Goal: Task Accomplishment & Management: Manage account settings

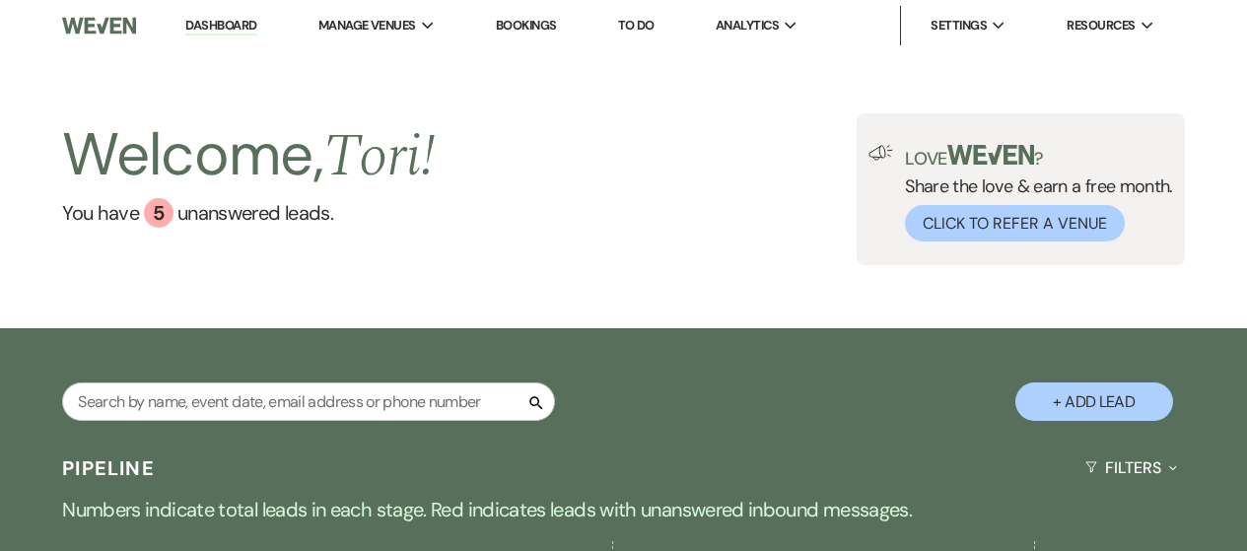
select select "9"
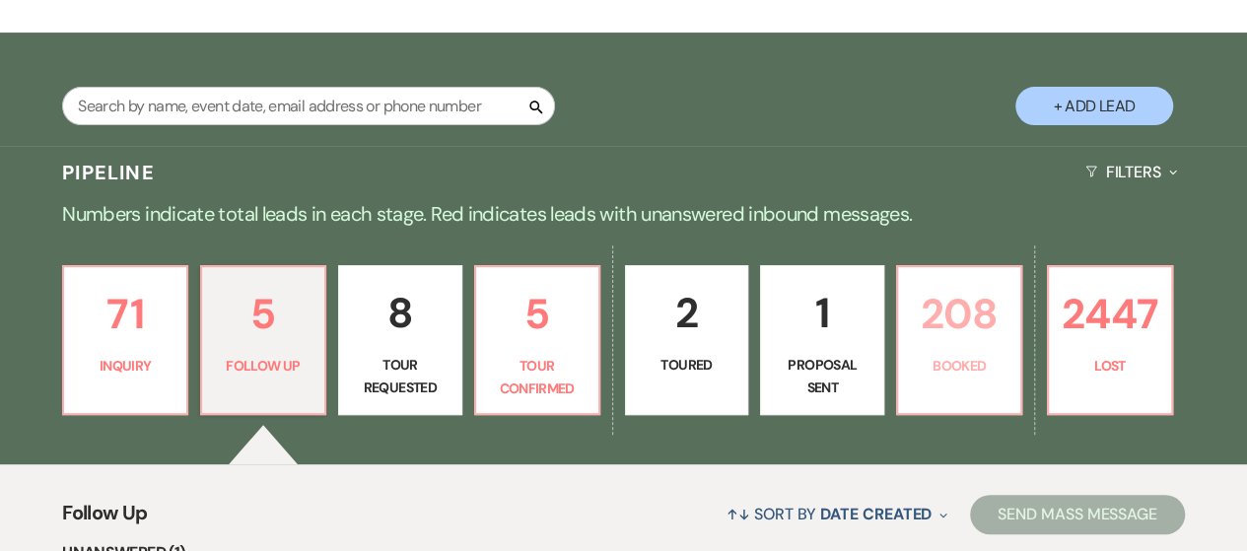
click at [924, 362] on p "Booked" at bounding box center [959, 366] width 99 height 22
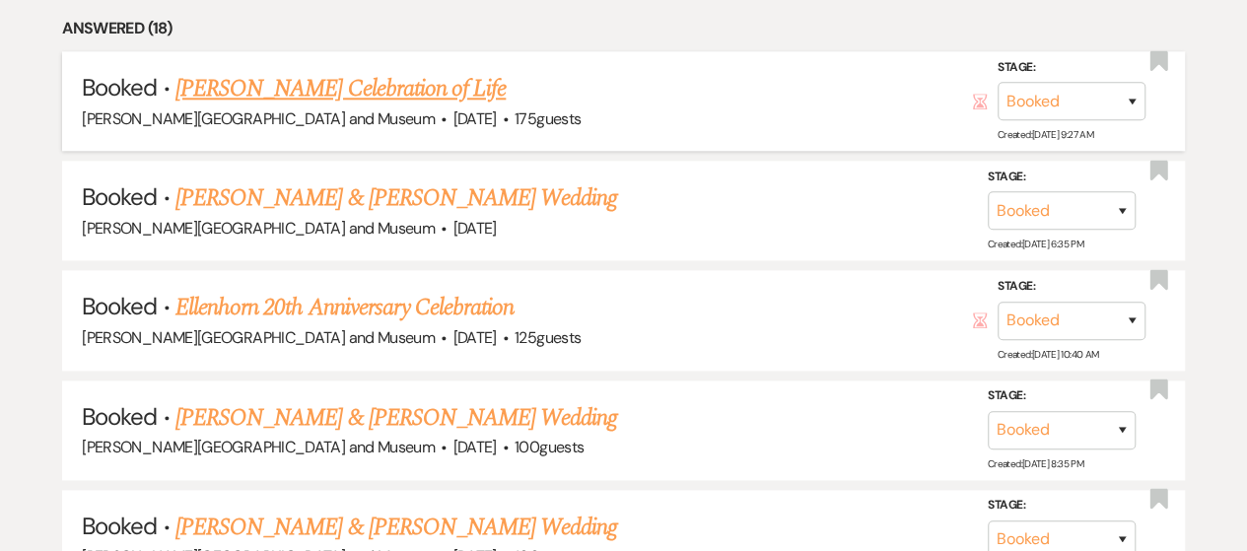
scroll to position [1084, 0]
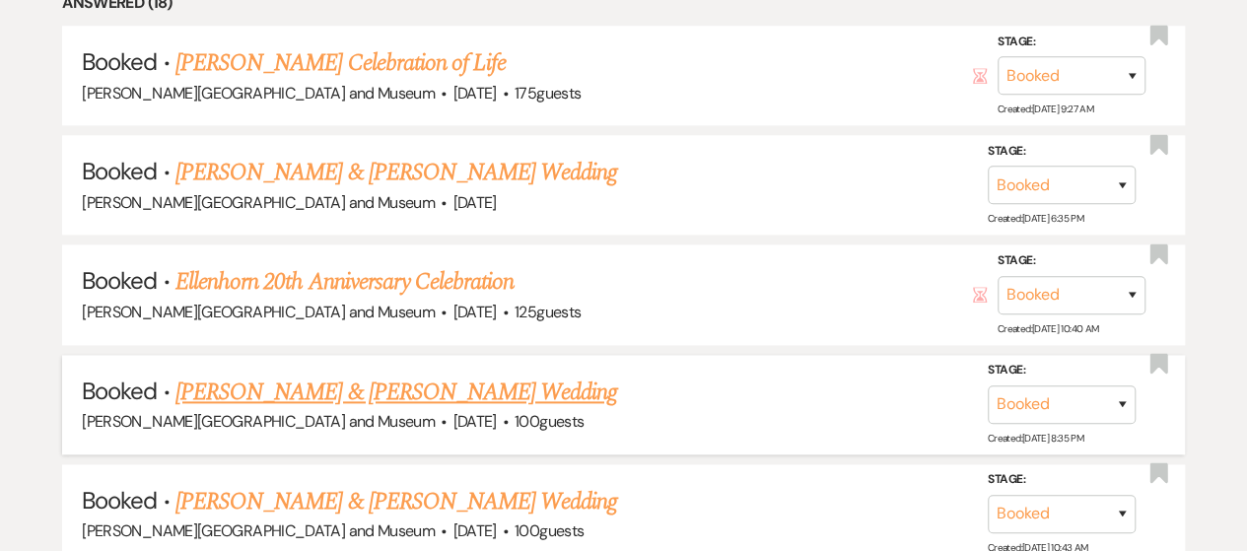
click at [344, 387] on link "[PERSON_NAME] & [PERSON_NAME] Wedding" at bounding box center [395, 391] width 441 height 35
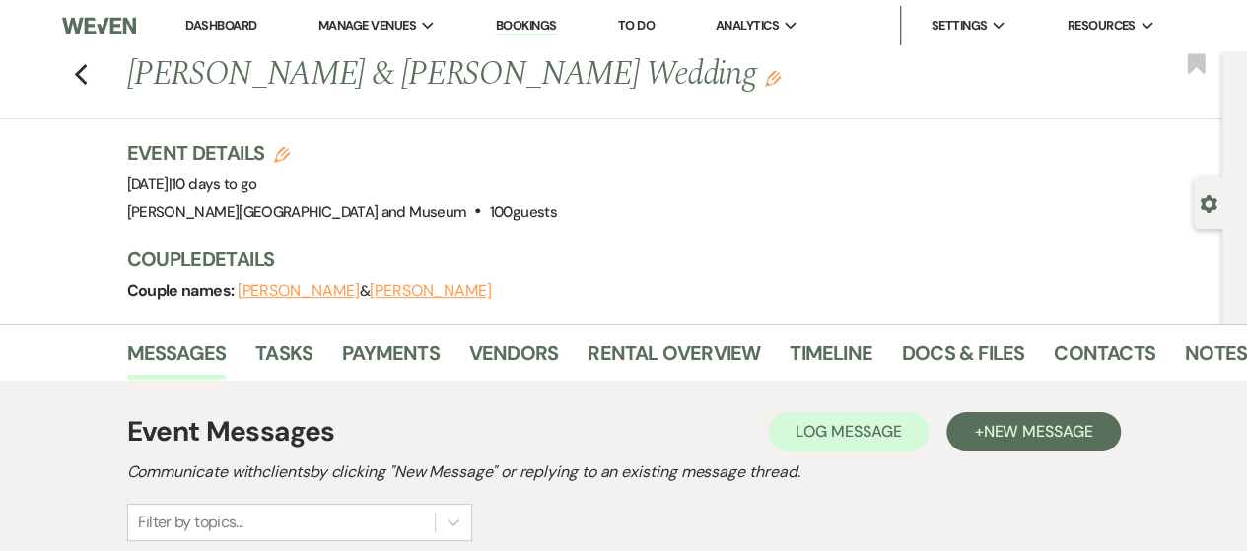
drag, startPoint x: 141, startPoint y: 77, endPoint x: 700, endPoint y: 78, distance: 558.8
click at [700, 78] on h1 "[PERSON_NAME] & [PERSON_NAME] Wedding Edit" at bounding box center [561, 74] width 868 height 47
copy h1 "[PERSON_NAME] & [PERSON_NAME] Wedding"
click at [512, 356] on link "Vendors" at bounding box center [513, 358] width 89 height 43
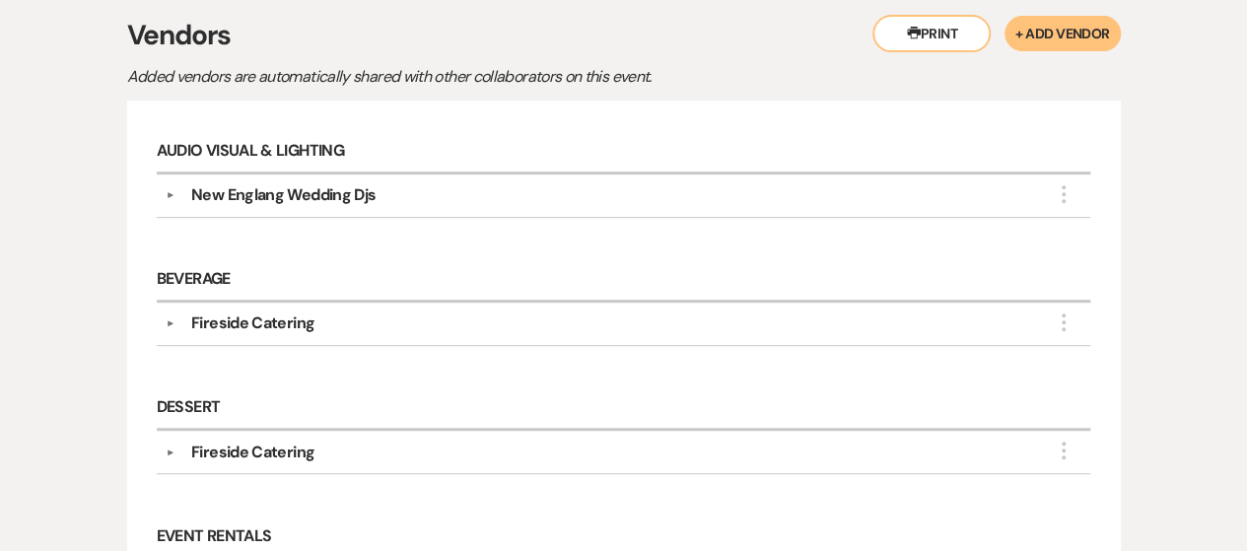
scroll to position [493, 0]
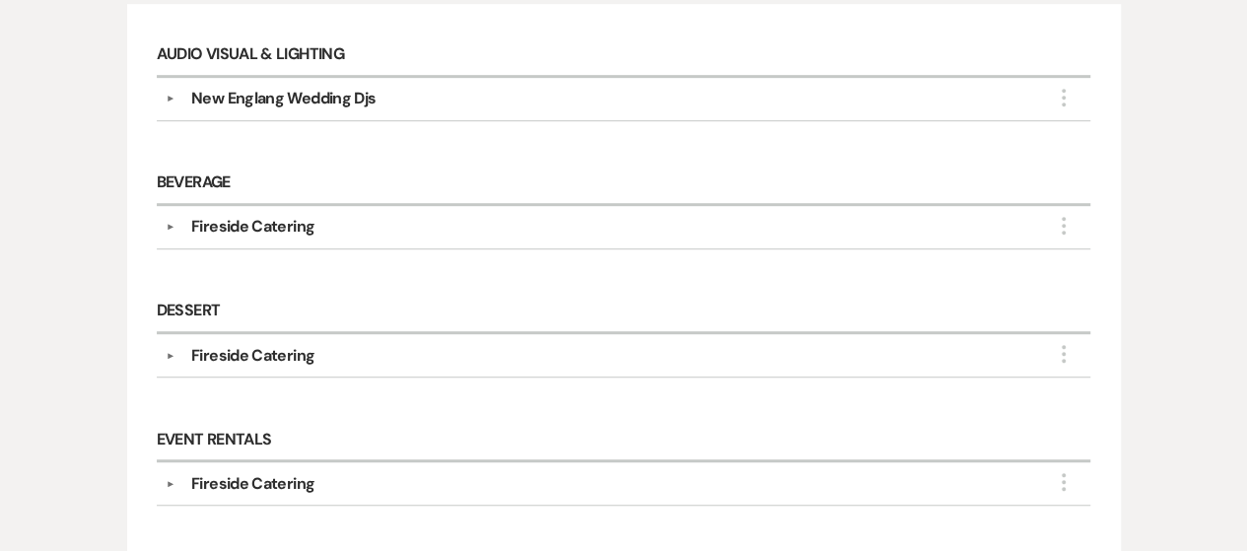
click at [177, 102] on div "New Englang Wedding Djs" at bounding box center [628, 99] width 906 height 24
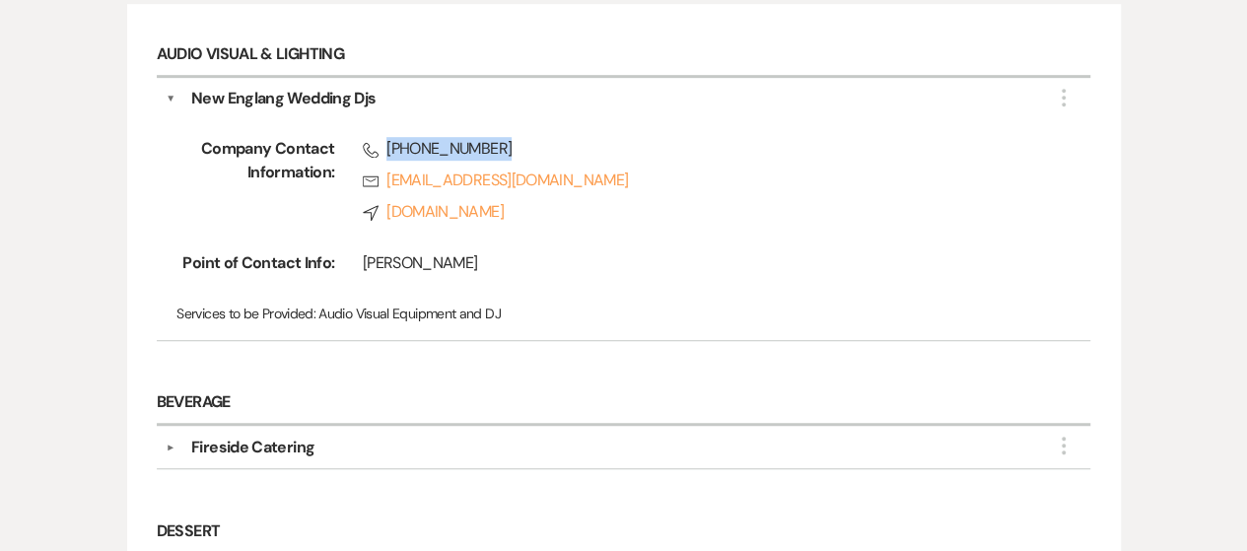
drag, startPoint x: 384, startPoint y: 144, endPoint x: 519, endPoint y: 148, distance: 135.1
click at [519, 148] on span "Phone [PHONE_NUMBER]" at bounding box center [699, 149] width 672 height 24
copy span "[PHONE_NUMBER]"
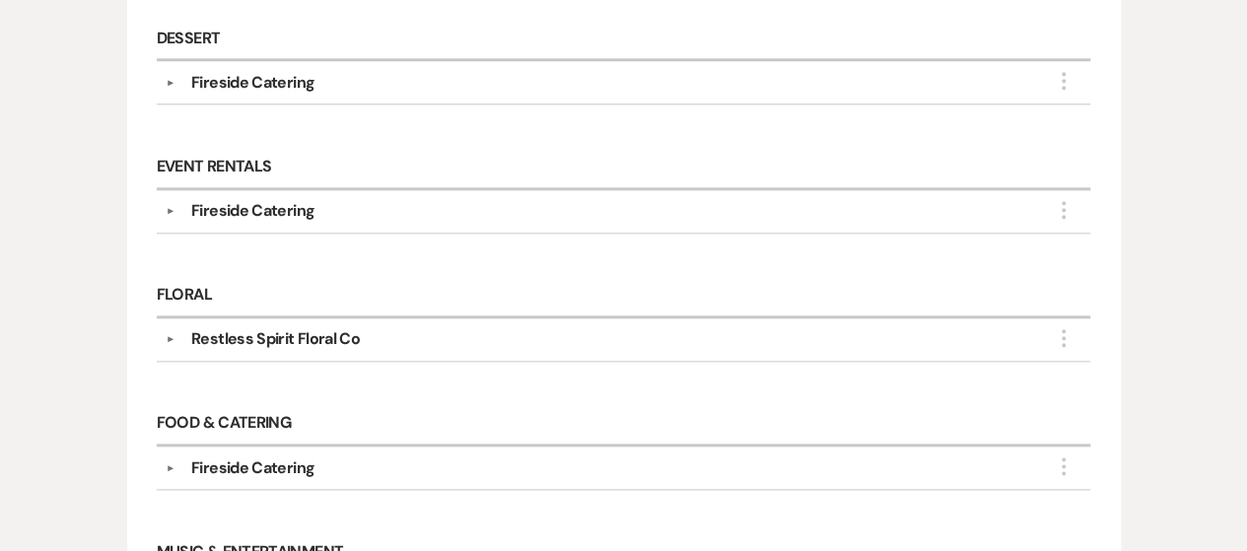
scroll to position [1084, 0]
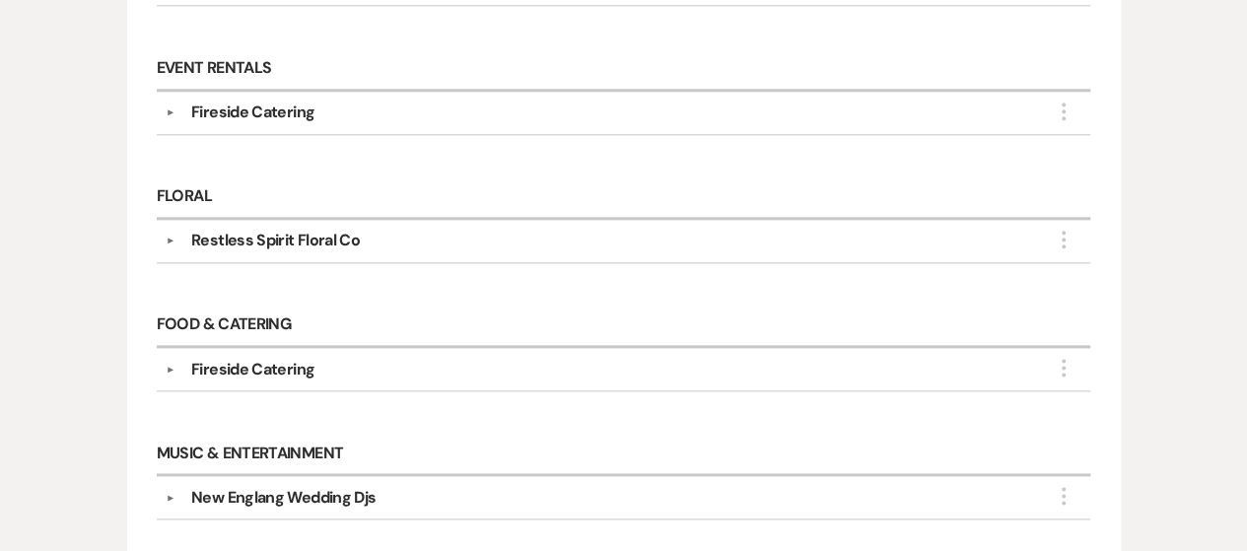
click at [157, 241] on div "▼ Restless Spirit Floral Co More Company Contact Information: Rsvp [EMAIL_ADDRE…" at bounding box center [624, 241] width 934 height 43
click at [166, 236] on button "▼" at bounding box center [171, 241] width 24 height 10
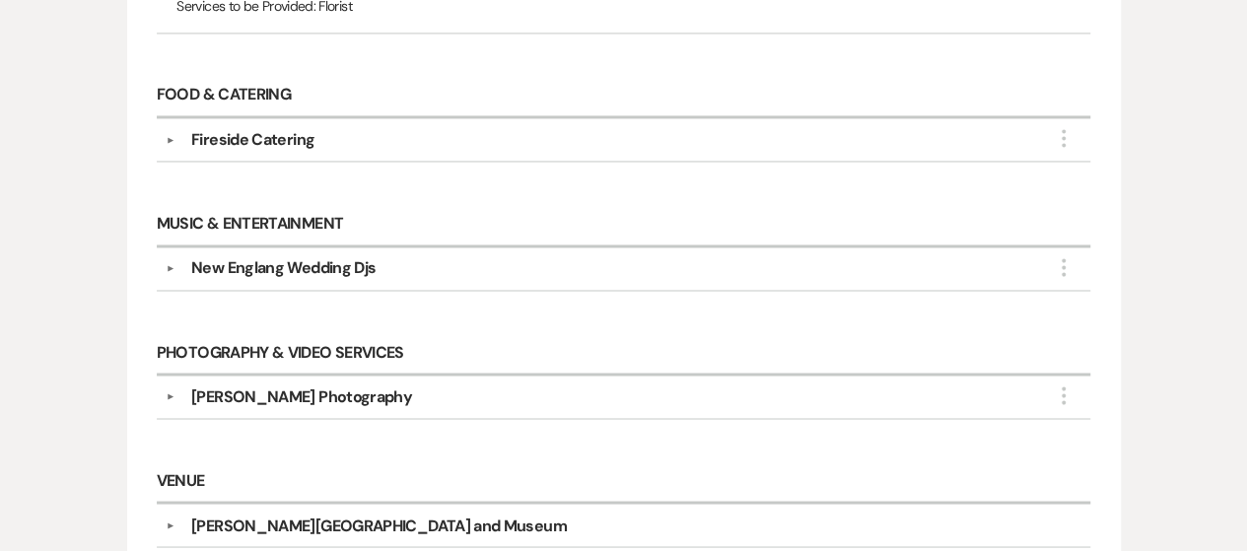
scroll to position [1577, 0]
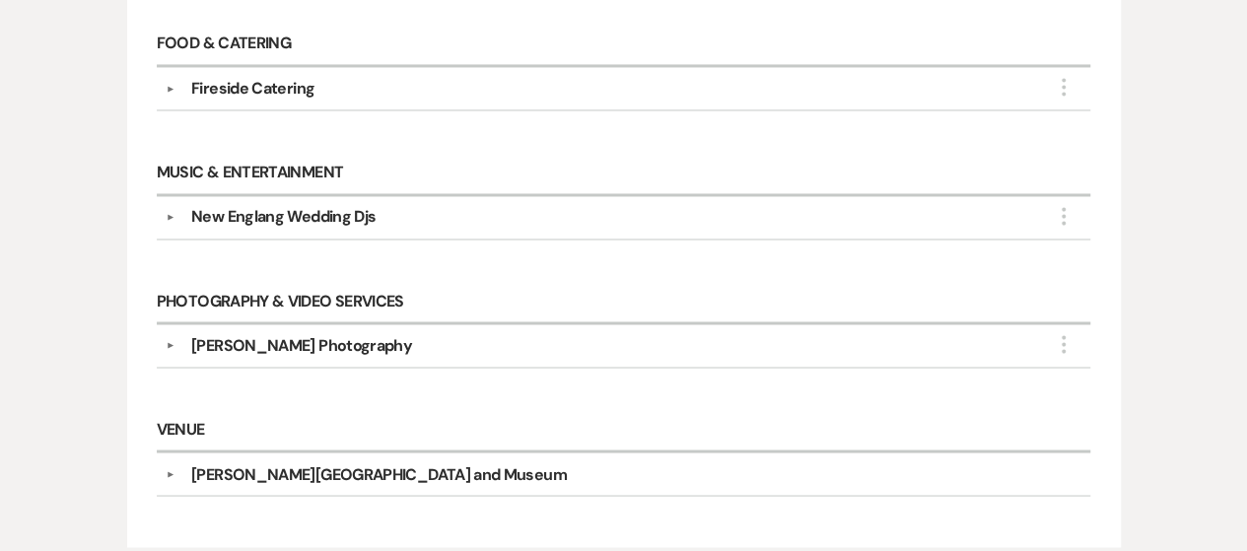
click at [170, 340] on button "▼" at bounding box center [171, 345] width 24 height 10
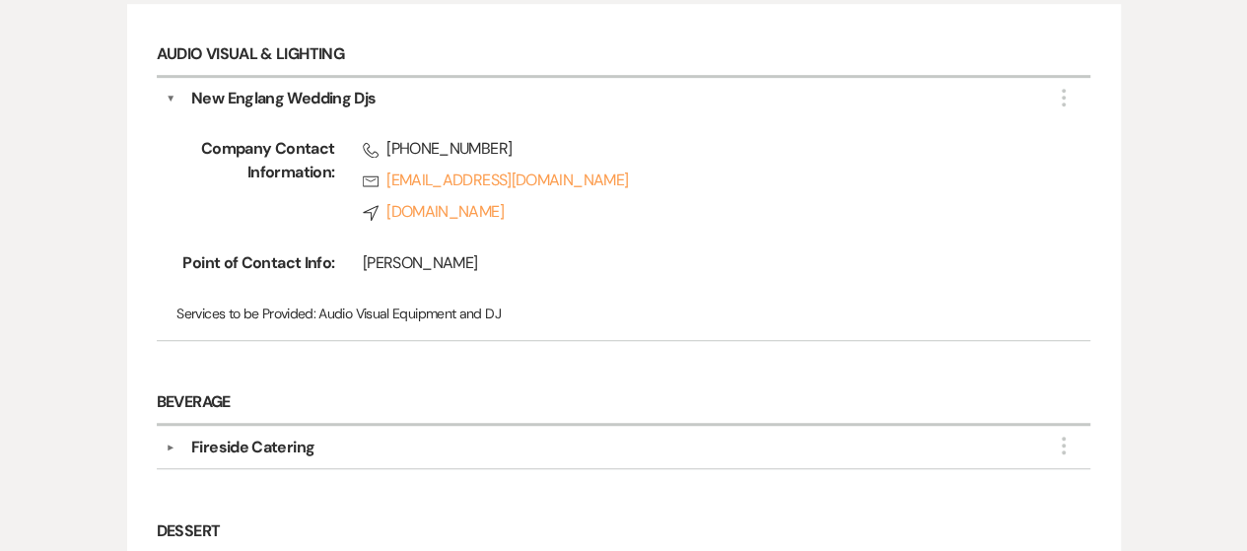
scroll to position [99, 0]
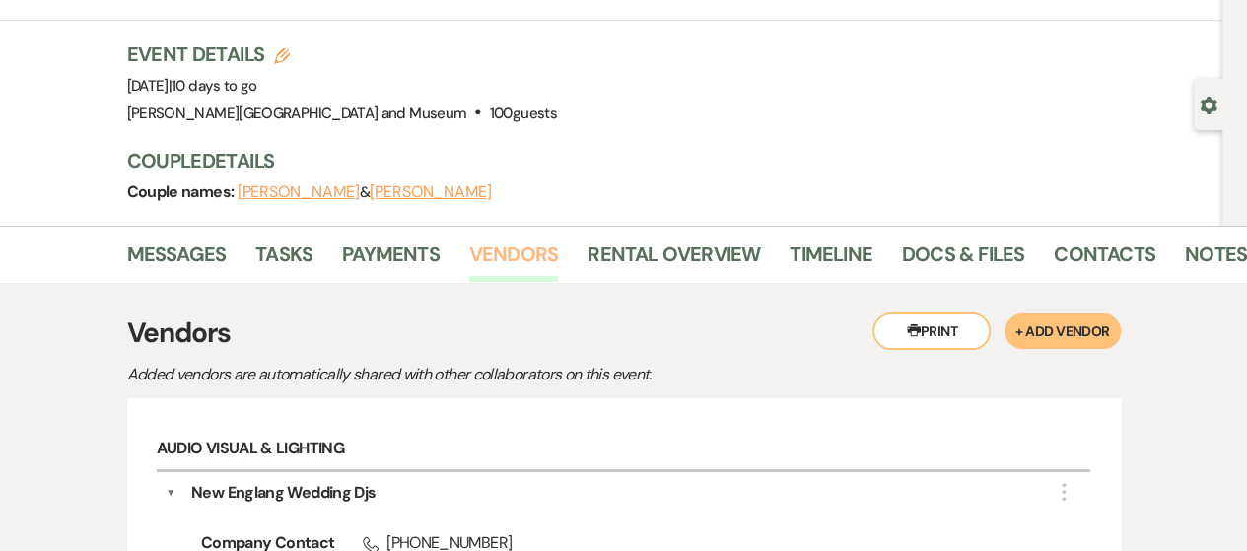
click at [542, 257] on link "Vendors" at bounding box center [513, 259] width 89 height 43
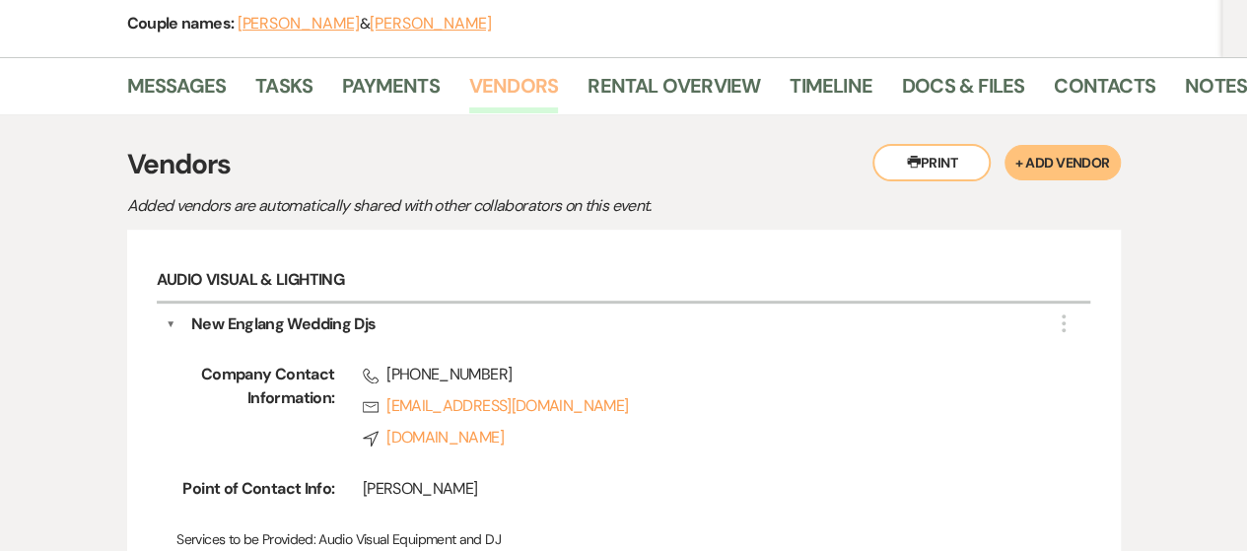
scroll to position [296, 0]
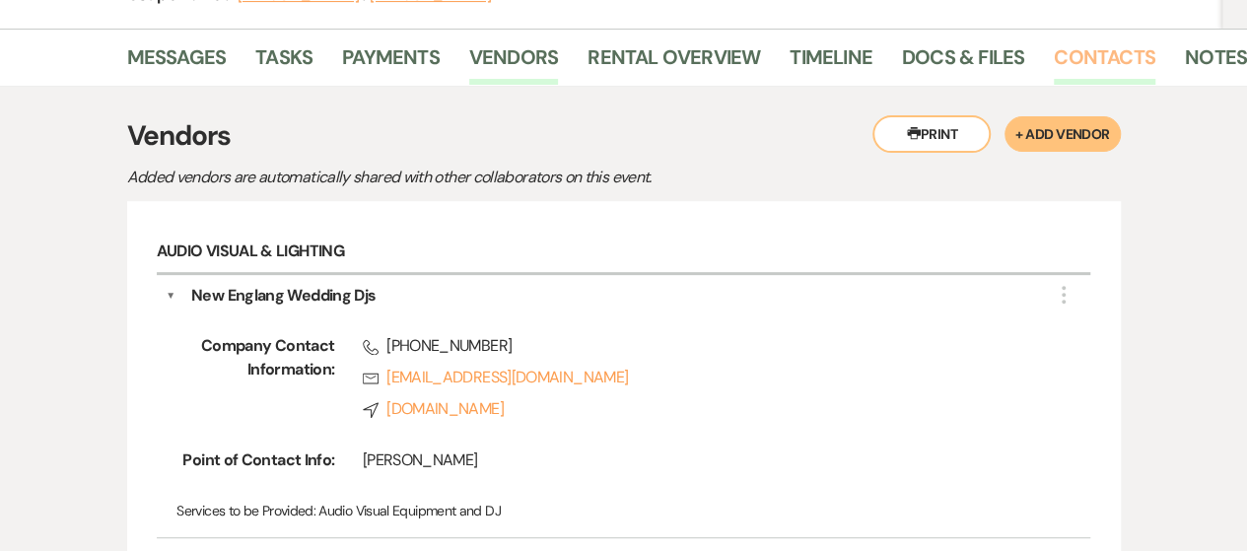
click at [1098, 44] on link "Contacts" at bounding box center [1104, 62] width 102 height 43
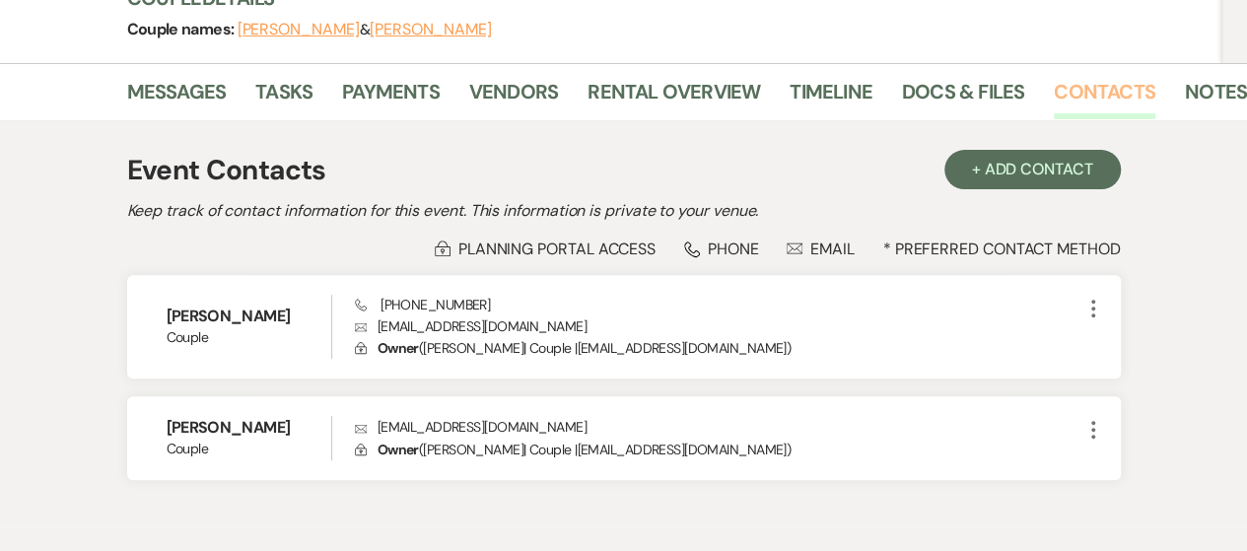
scroll to position [296, 0]
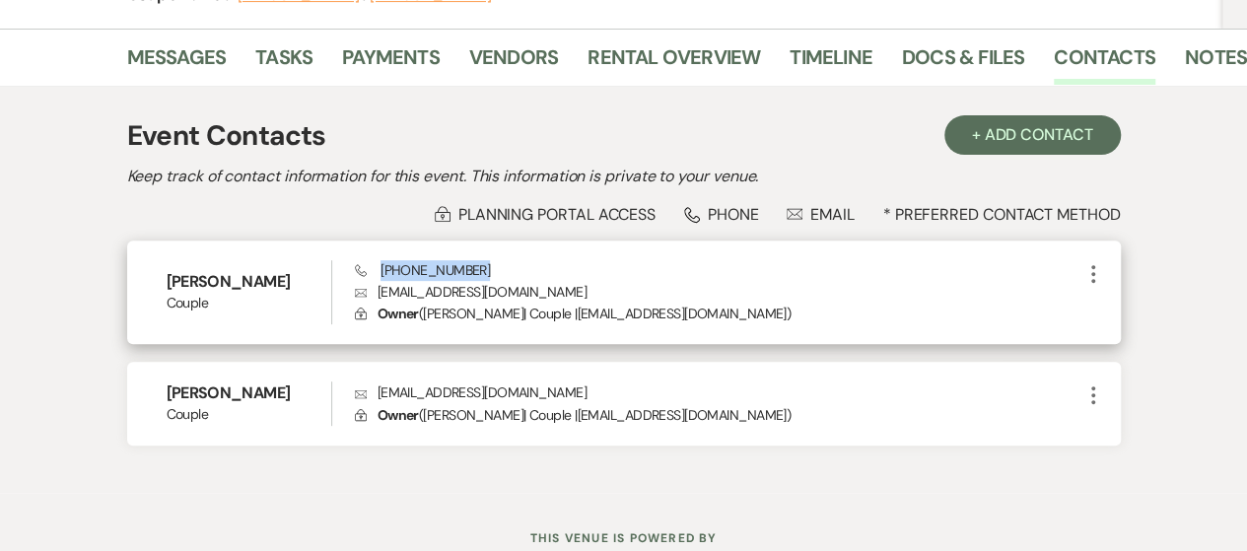
drag, startPoint x: 380, startPoint y: 267, endPoint x: 525, endPoint y: 277, distance: 145.2
click at [525, 277] on div "Phone [PHONE_NUMBER] [PERSON_NAME] [PERSON_NAME][EMAIL_ADDRESS][DOMAIN_NAME] Lo…" at bounding box center [718, 292] width 726 height 65
copy span "[PHONE_NUMBER]"
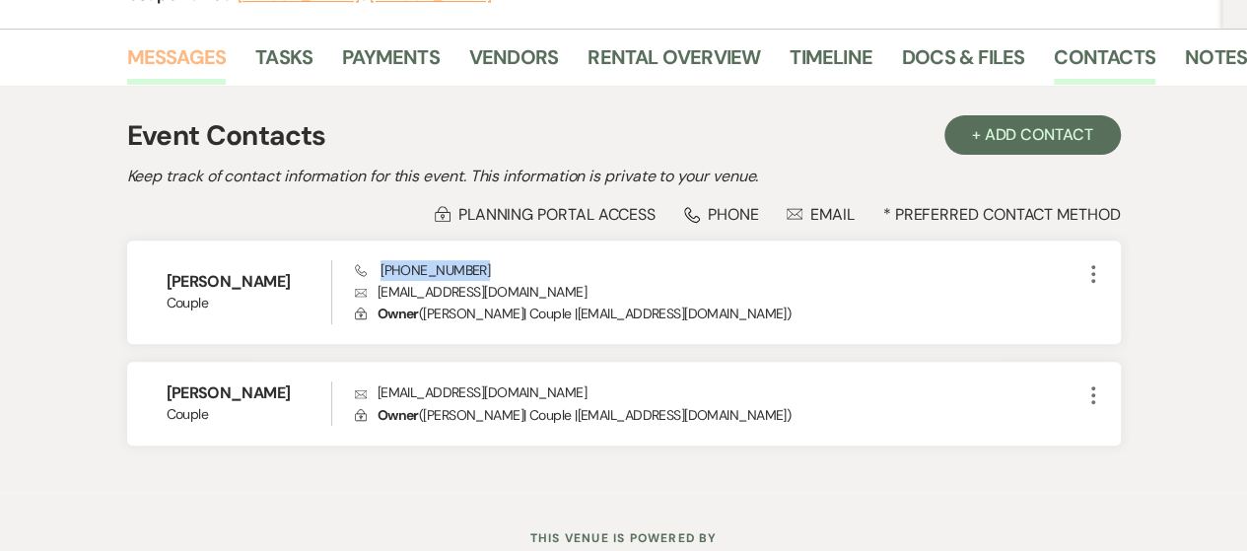
click at [164, 51] on link "Messages" at bounding box center [177, 62] width 100 height 43
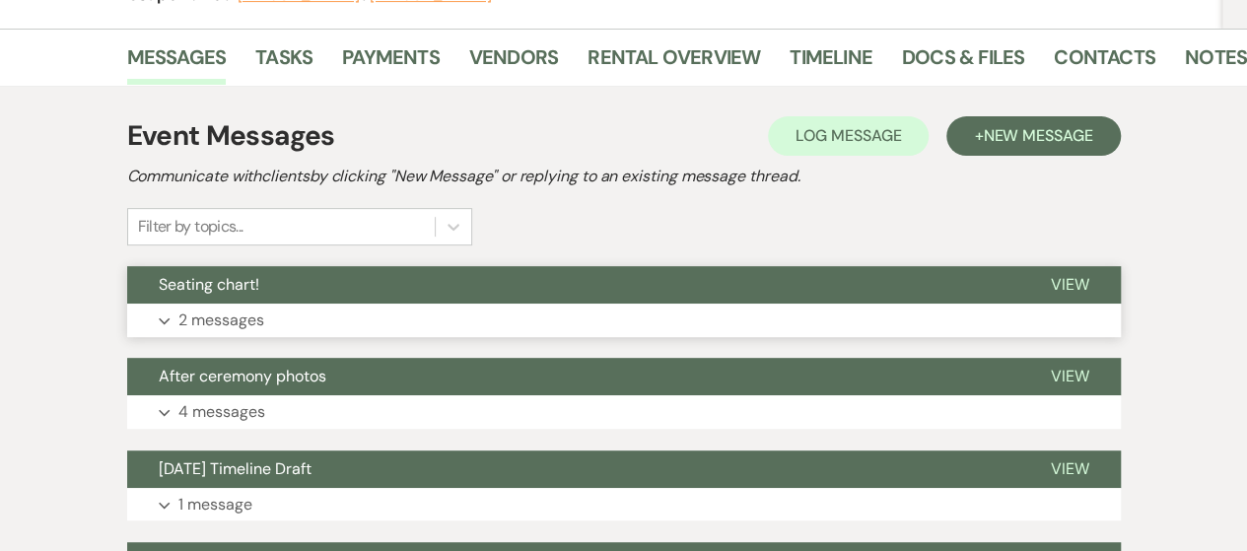
click at [339, 318] on button "Expand 2 messages" at bounding box center [623, 321] width 993 height 34
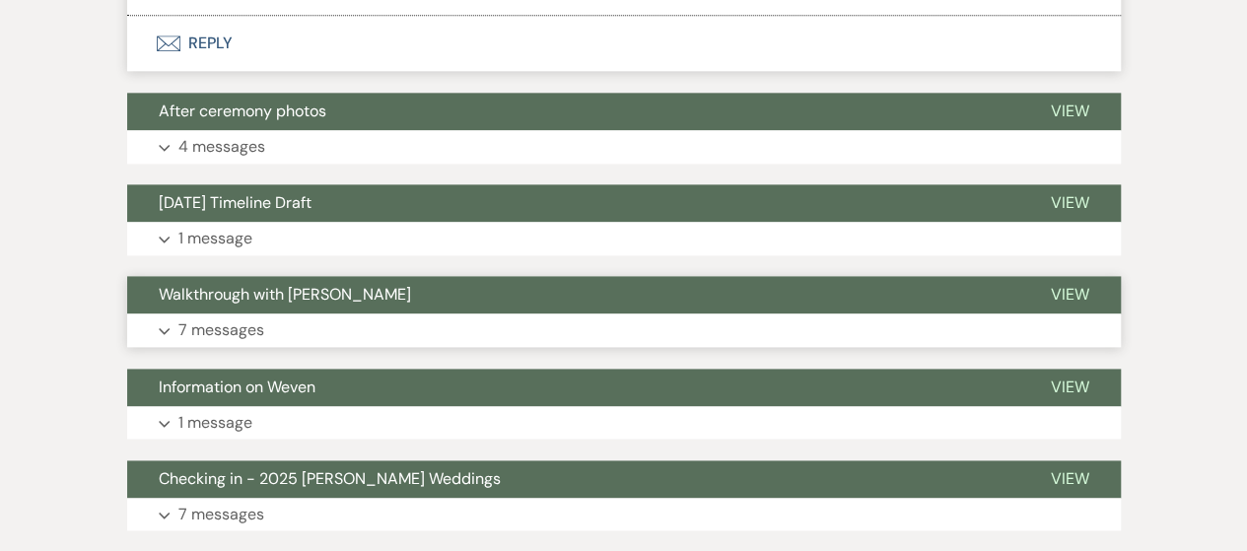
scroll to position [985, 0]
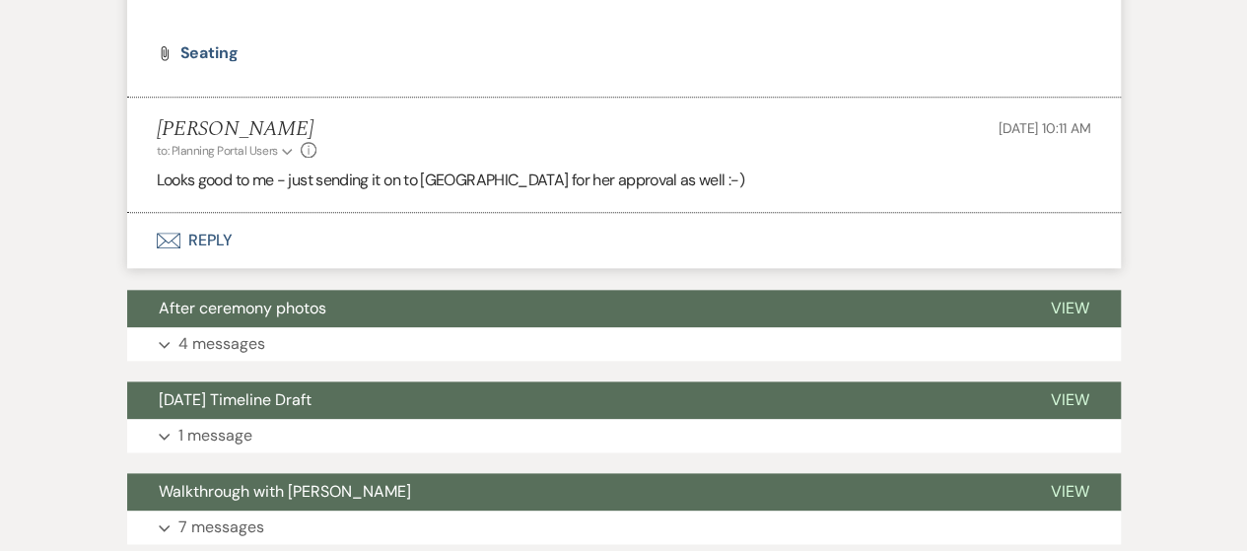
click at [213, 245] on button "Envelope Reply" at bounding box center [623, 240] width 993 height 55
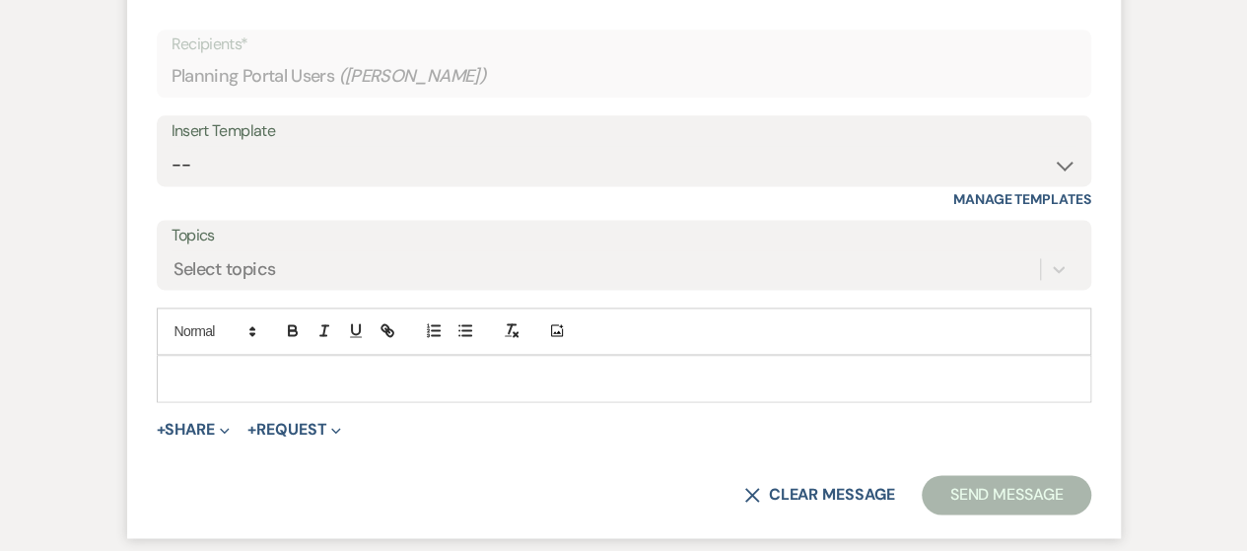
scroll to position [1311, 0]
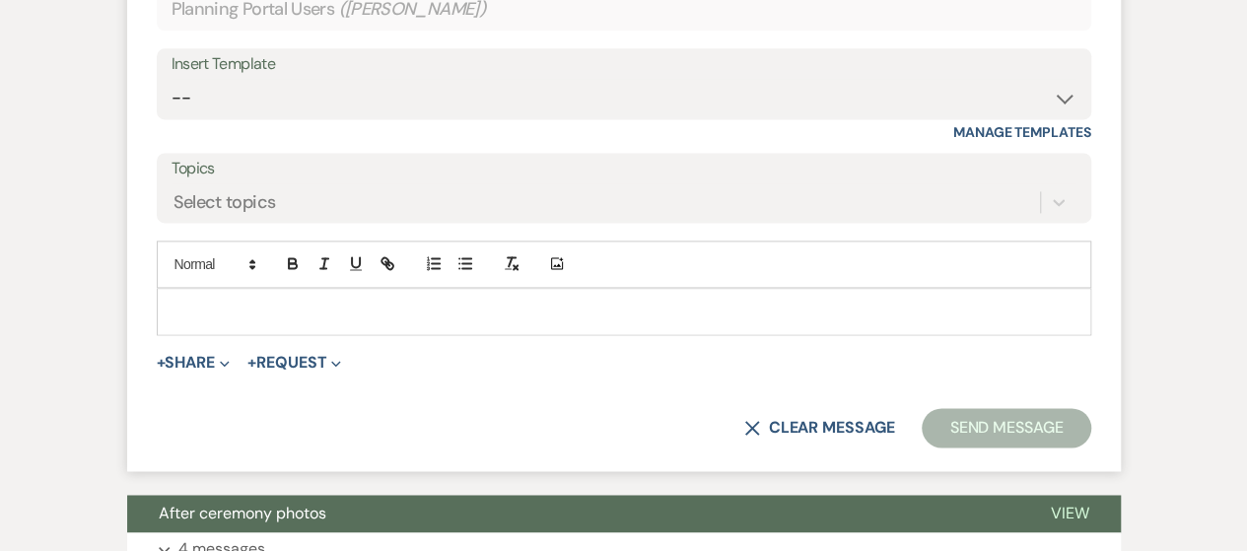
click at [189, 304] on p at bounding box center [623, 312] width 903 height 22
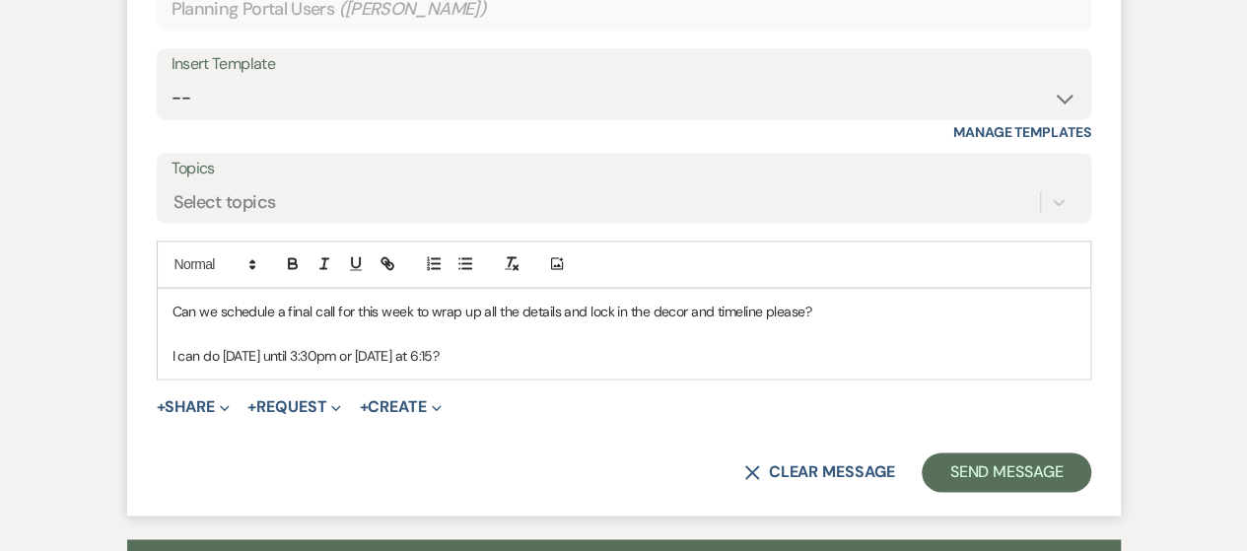
click at [274, 356] on p "I can do [DATE] until 3:30pm or [DATE] at 6:15?" at bounding box center [623, 356] width 903 height 22
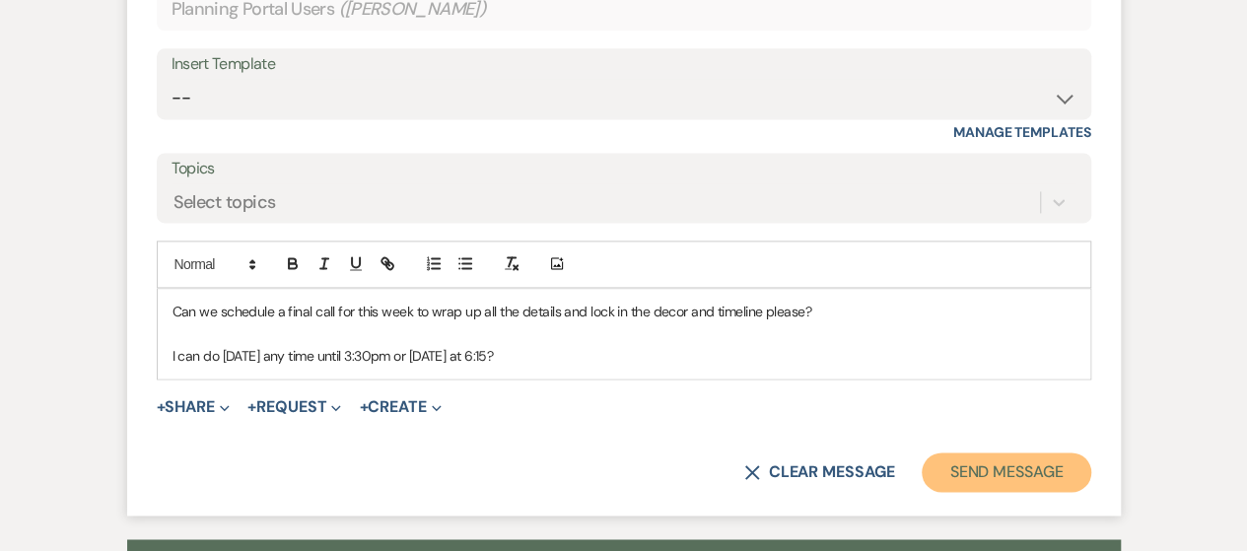
click at [953, 466] on button "Send Message" at bounding box center [1005, 471] width 169 height 39
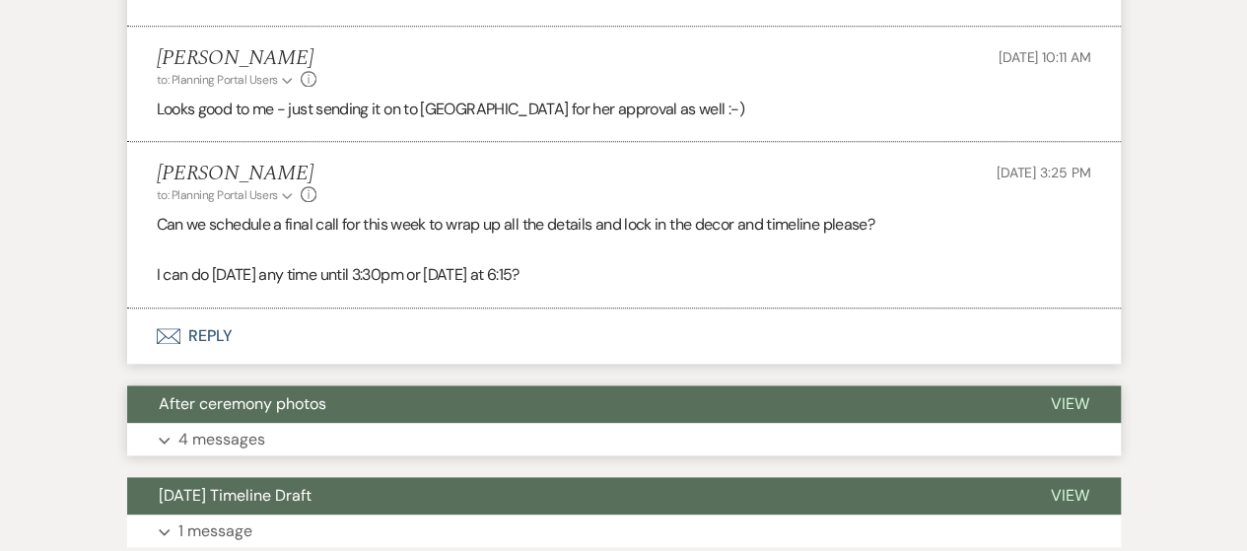
scroll to position [1025, 0]
